Goal: Task Accomplishment & Management: Use online tool/utility

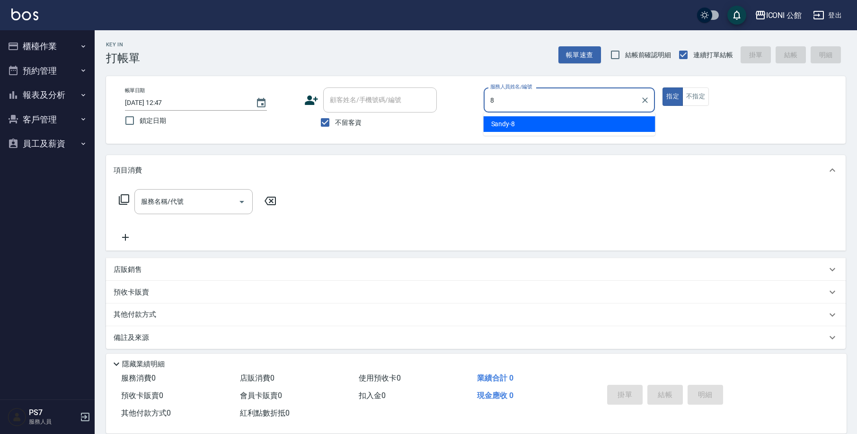
type input "8"
type button "true"
type input "Sandy-8"
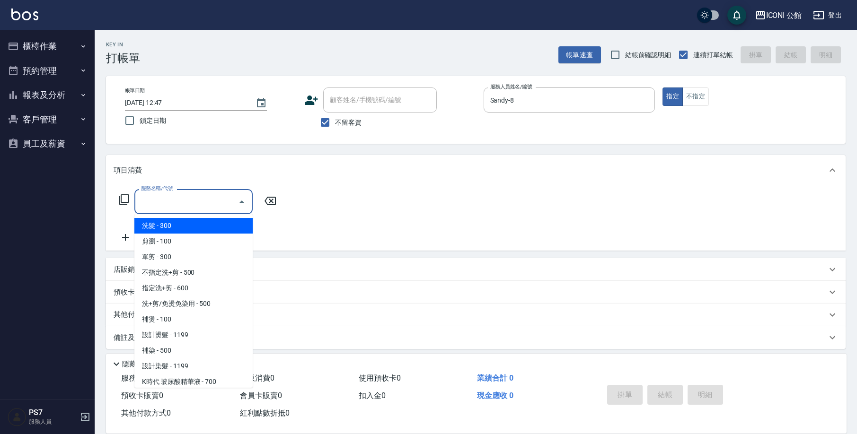
click at [208, 202] on input "服務名稱/代號" at bounding box center [187, 201] width 96 height 17
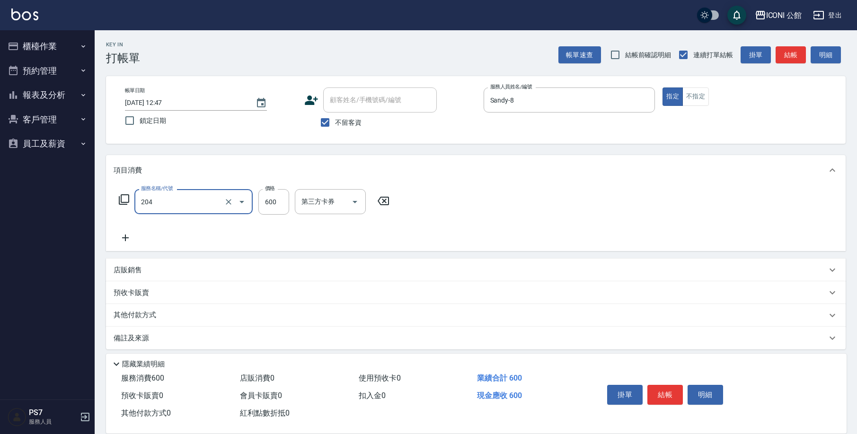
type input "指定洗+剪(204)"
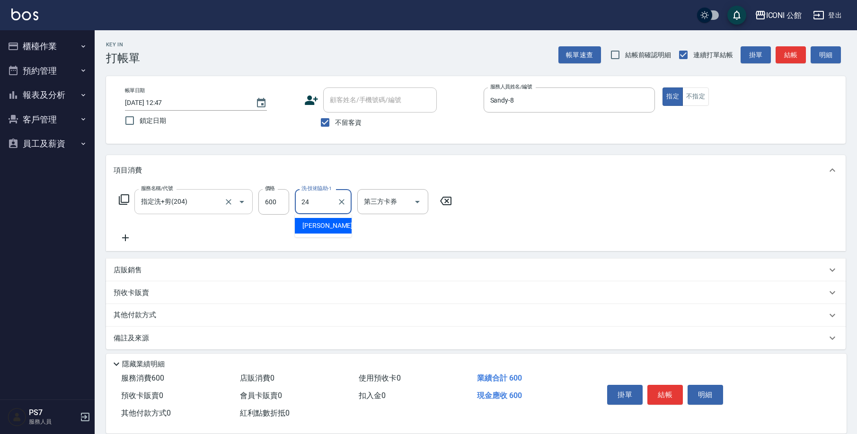
type input "[PERSON_NAME]-24"
click at [123, 200] on icon at bounding box center [123, 199] width 11 height 11
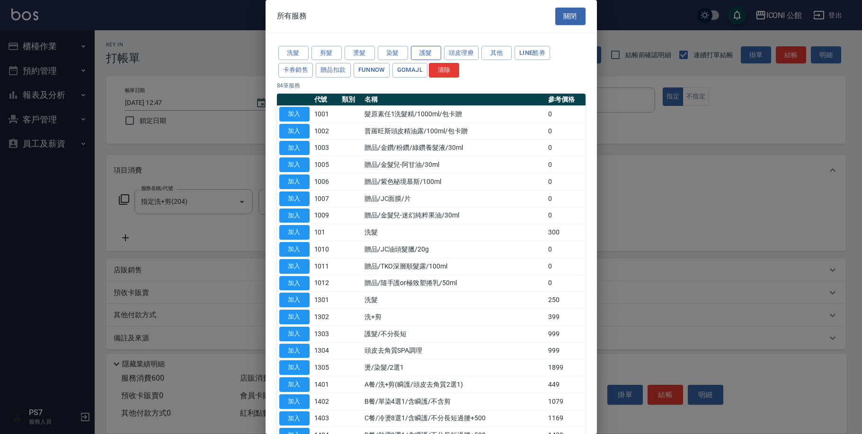
click at [419, 50] on button "護髮" at bounding box center [426, 53] width 30 height 15
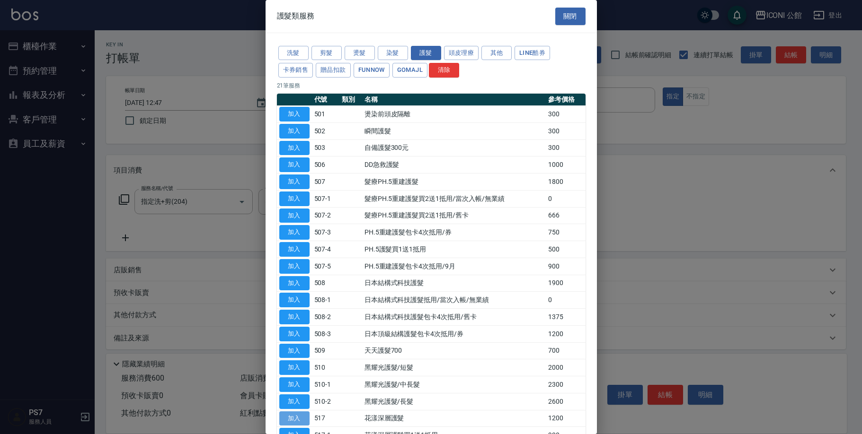
click at [294, 412] on button "加入" at bounding box center [294, 419] width 30 height 15
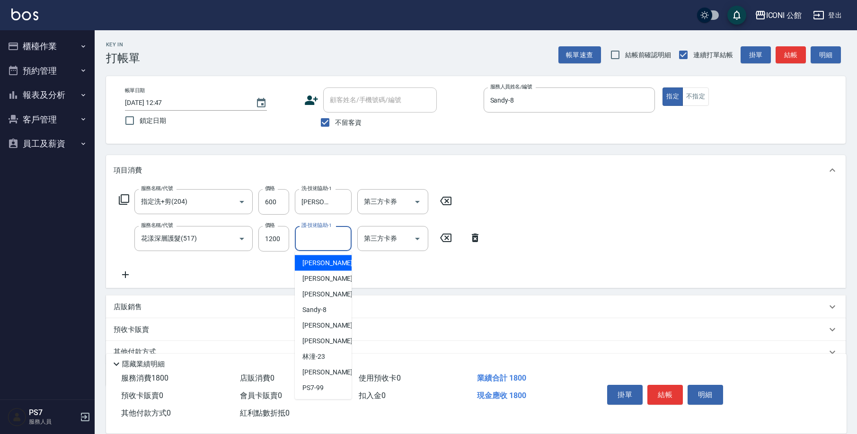
click at [328, 237] on input "護-技術協助-1" at bounding box center [323, 238] width 48 height 17
type input "[PERSON_NAME]-24"
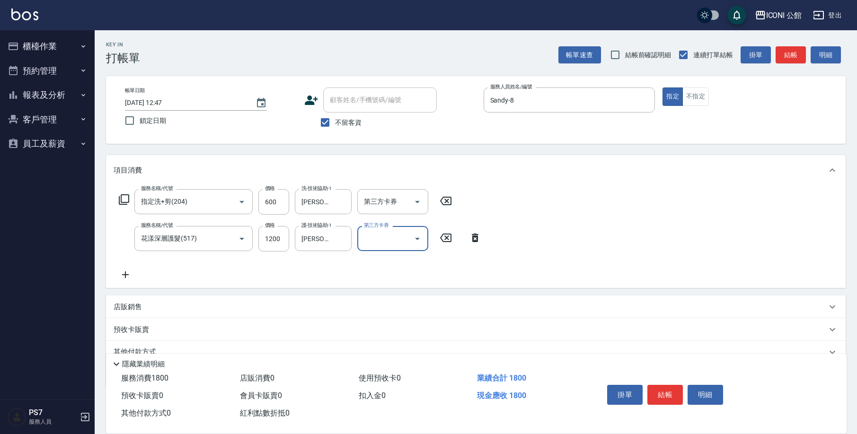
click at [686, 394] on div "掛單 結帳 明細" at bounding box center [664, 396] width 123 height 30
click at [677, 394] on button "結帳" at bounding box center [664, 395] width 35 height 20
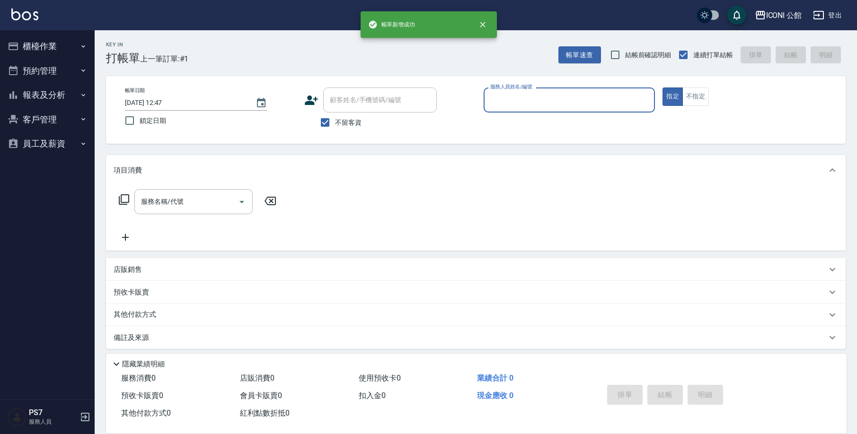
click at [22, 50] on button "櫃檯作業" at bounding box center [47, 46] width 87 height 25
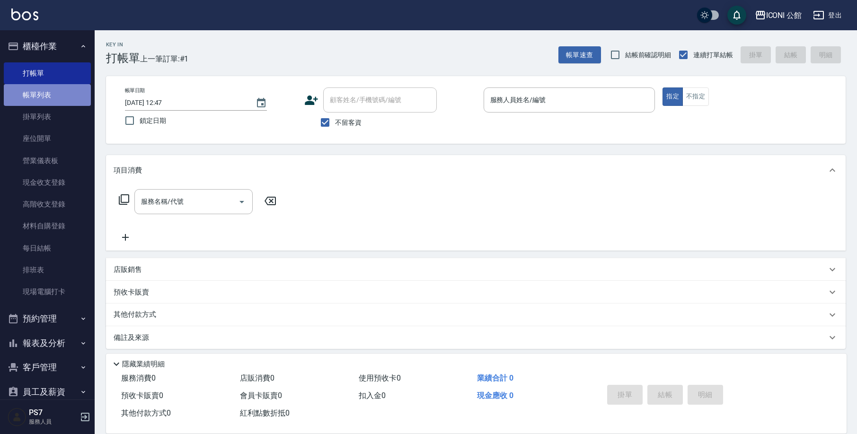
click at [63, 95] on link "帳單列表" at bounding box center [47, 95] width 87 height 22
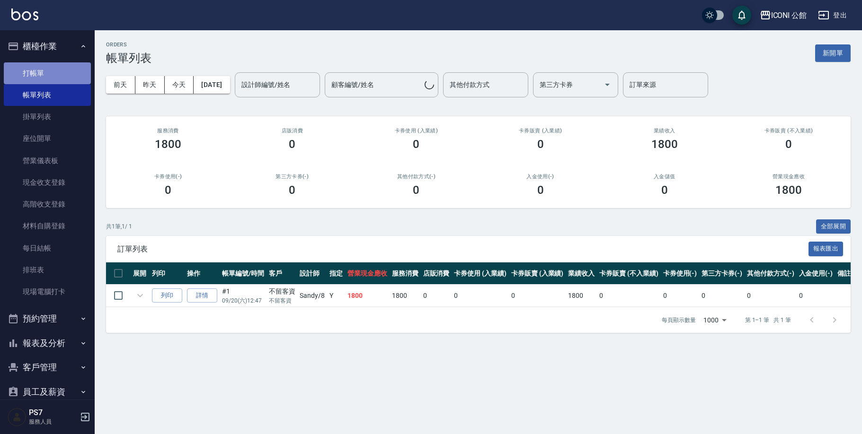
click at [68, 78] on link "打帳單" at bounding box center [47, 73] width 87 height 22
